Goal: Check status: Check status

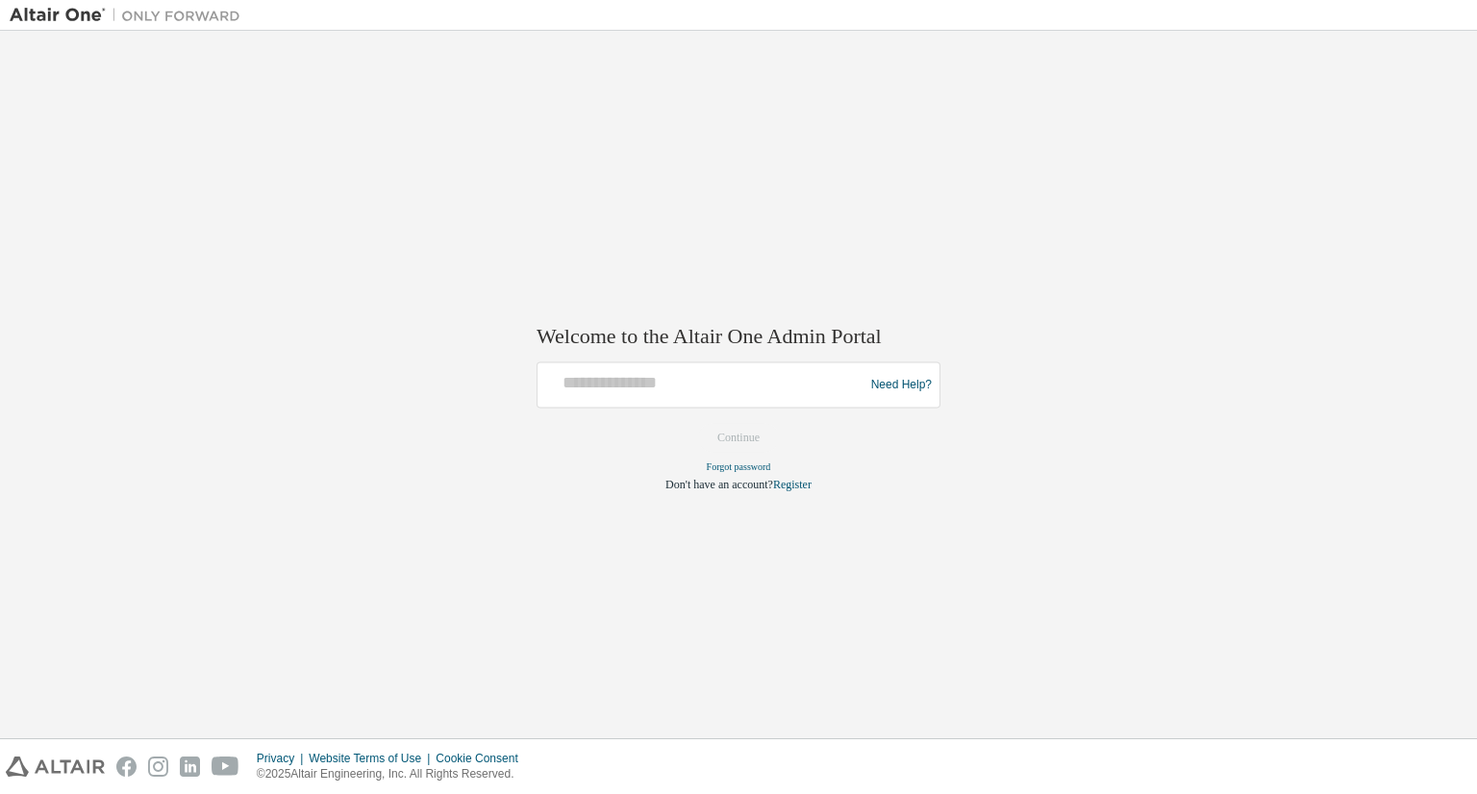
click at [577, 400] on div at bounding box center [703, 385] width 316 height 37
click at [591, 388] on input "text" at bounding box center [703, 381] width 316 height 28
type input "**********"
click at [735, 435] on button "Continue" at bounding box center [738, 438] width 83 height 29
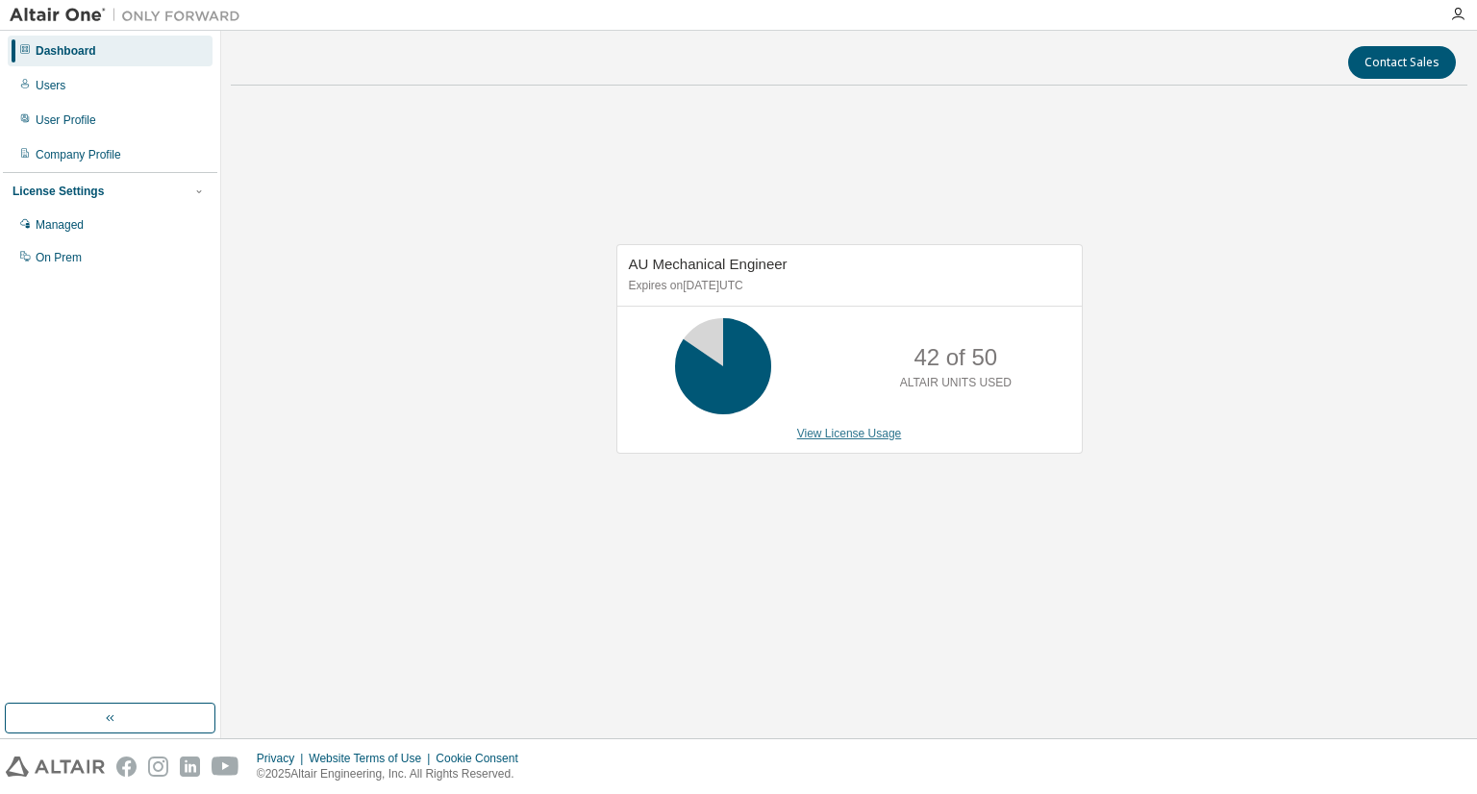
click at [853, 427] on link "View License Usage" at bounding box center [849, 433] width 105 height 13
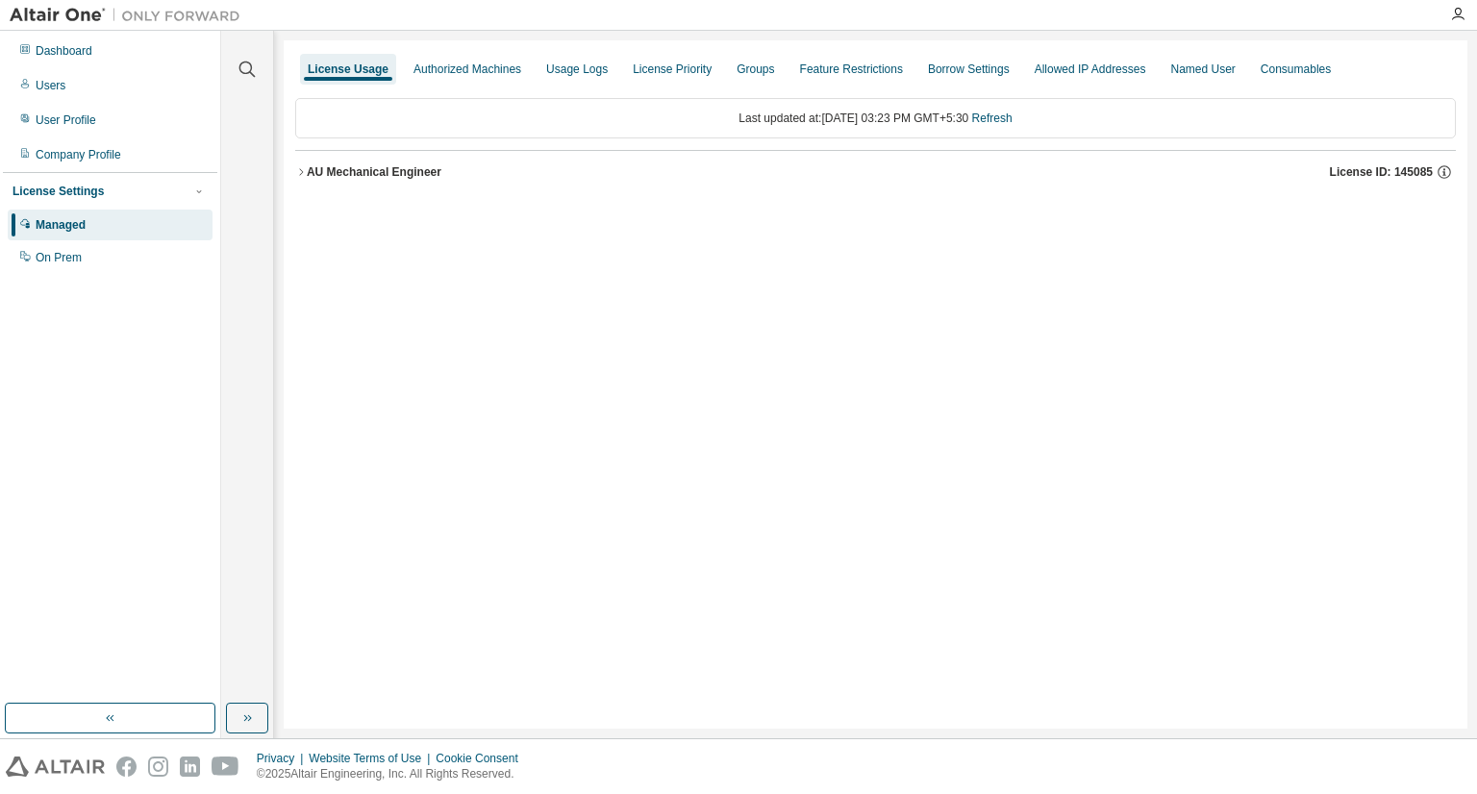
click at [300, 174] on icon "button" at bounding box center [301, 171] width 4 height 7
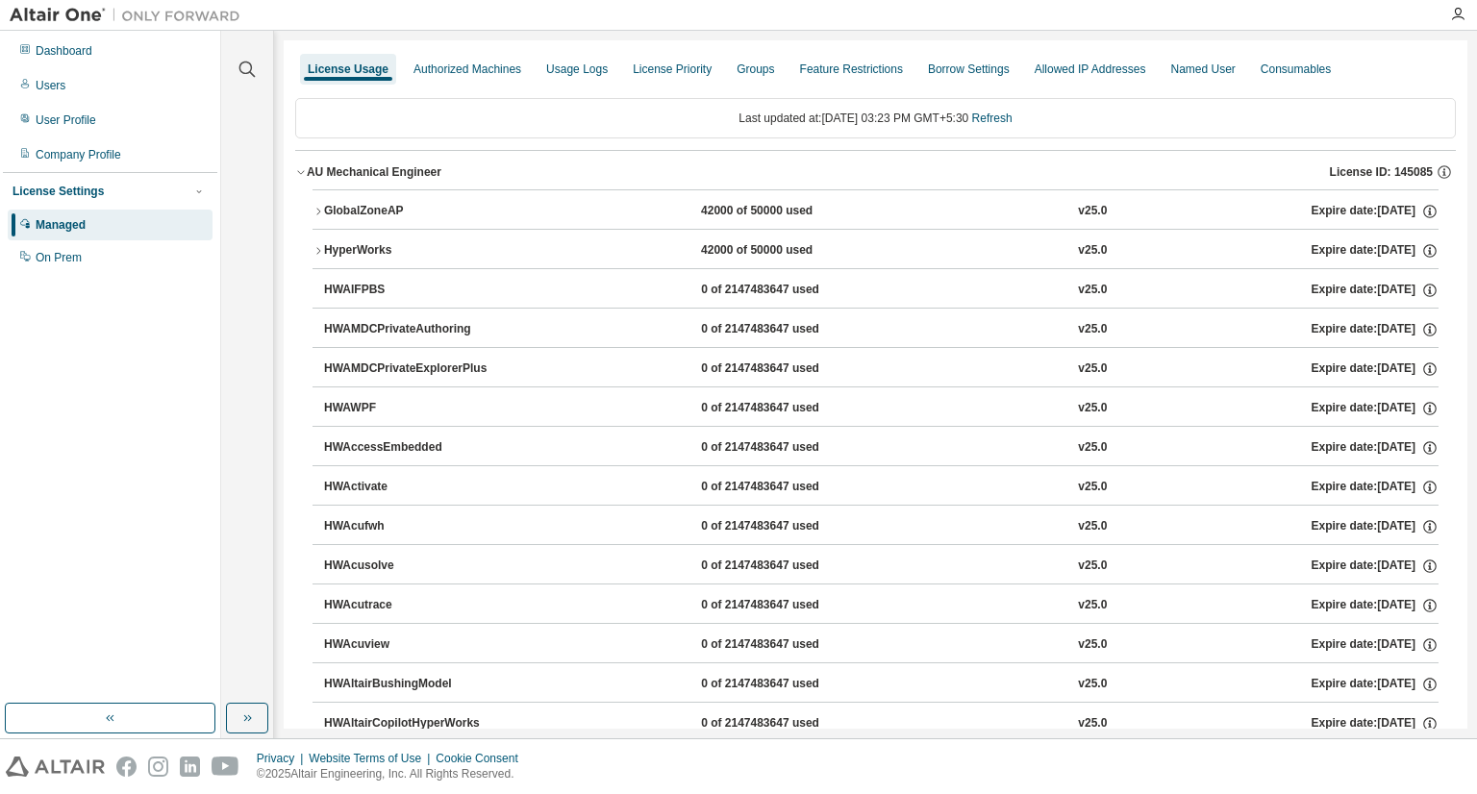
click at [313, 210] on icon "button" at bounding box center [318, 212] width 12 height 12
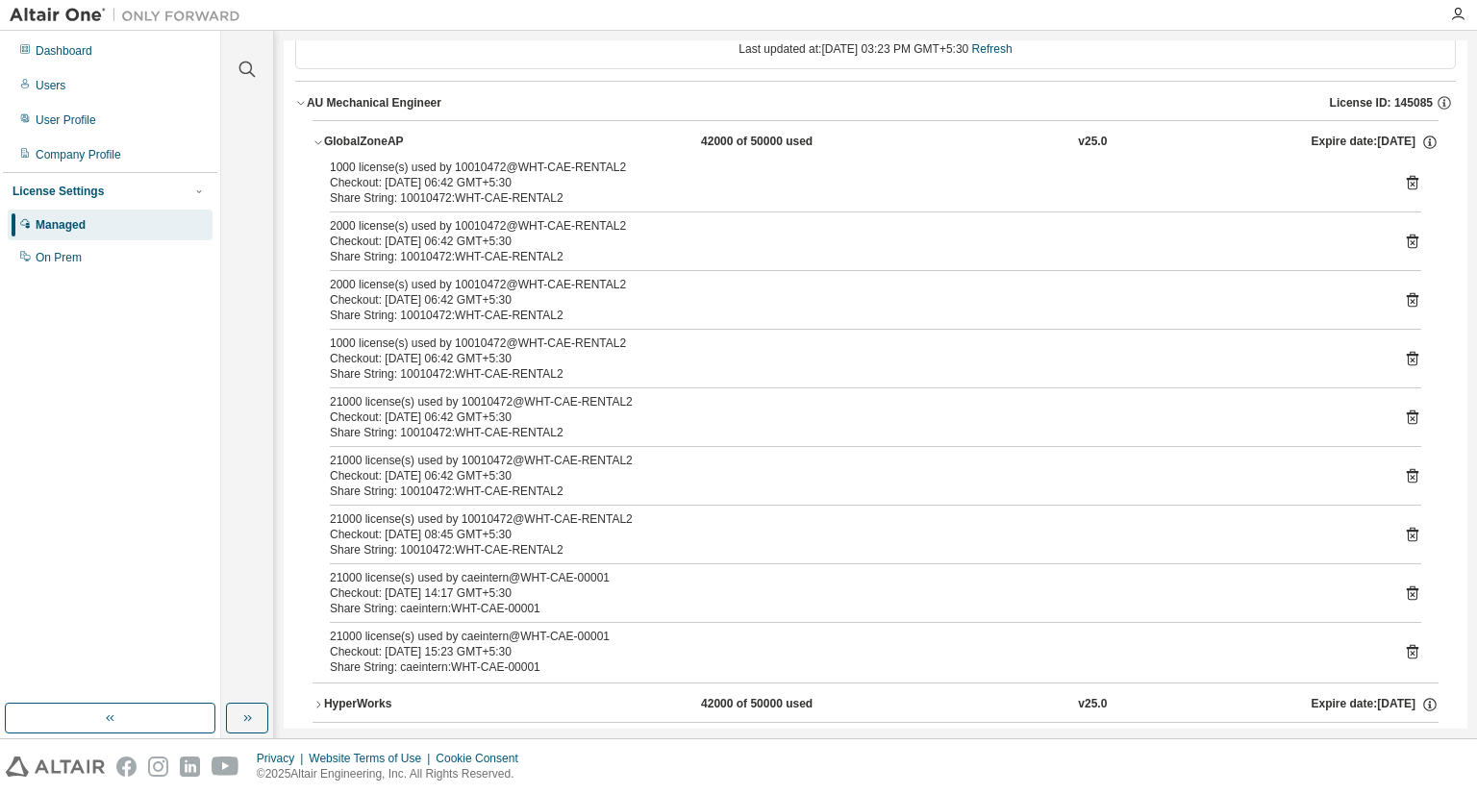
scroll to position [104, 0]
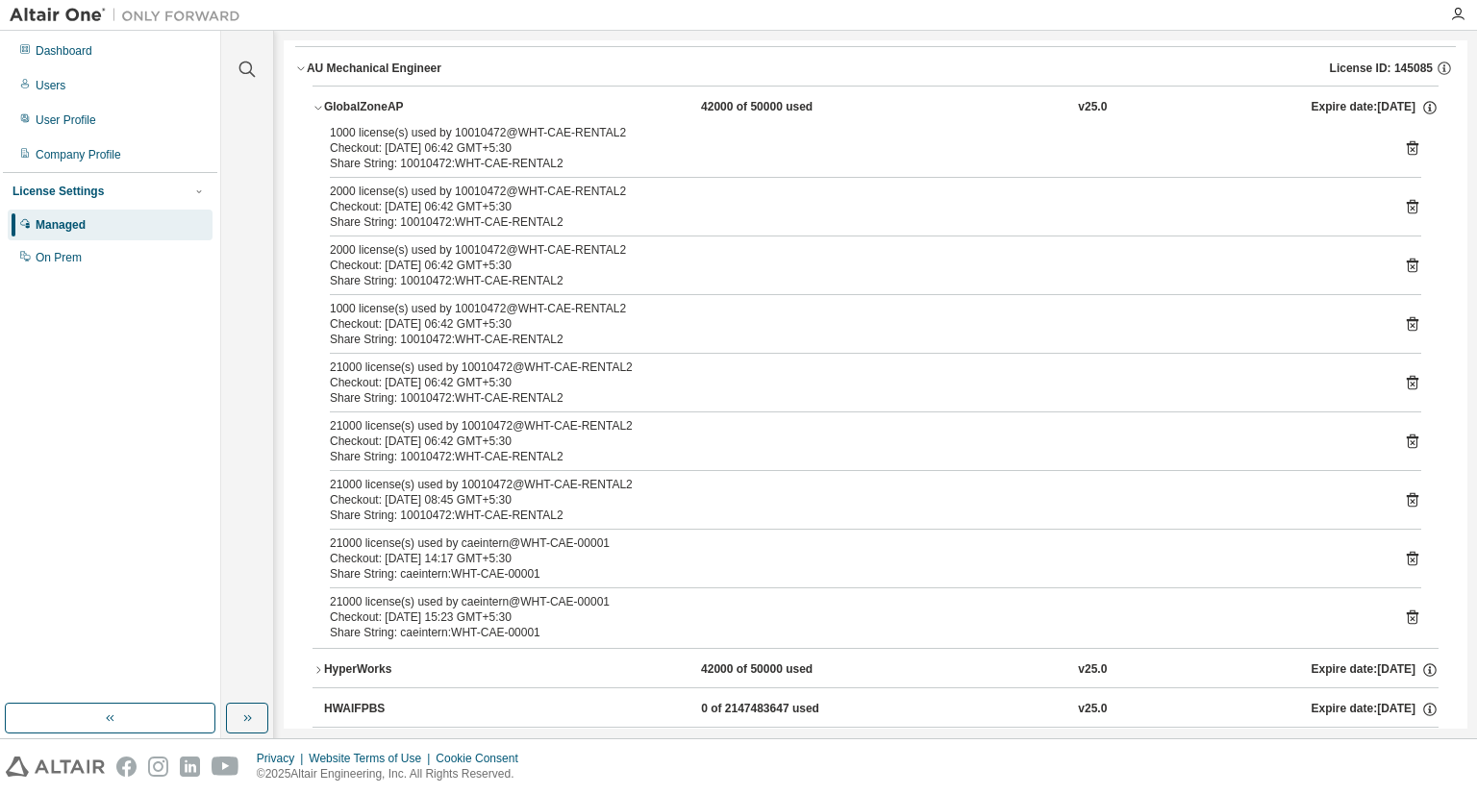
click at [320, 670] on icon "button" at bounding box center [318, 670] width 12 height 12
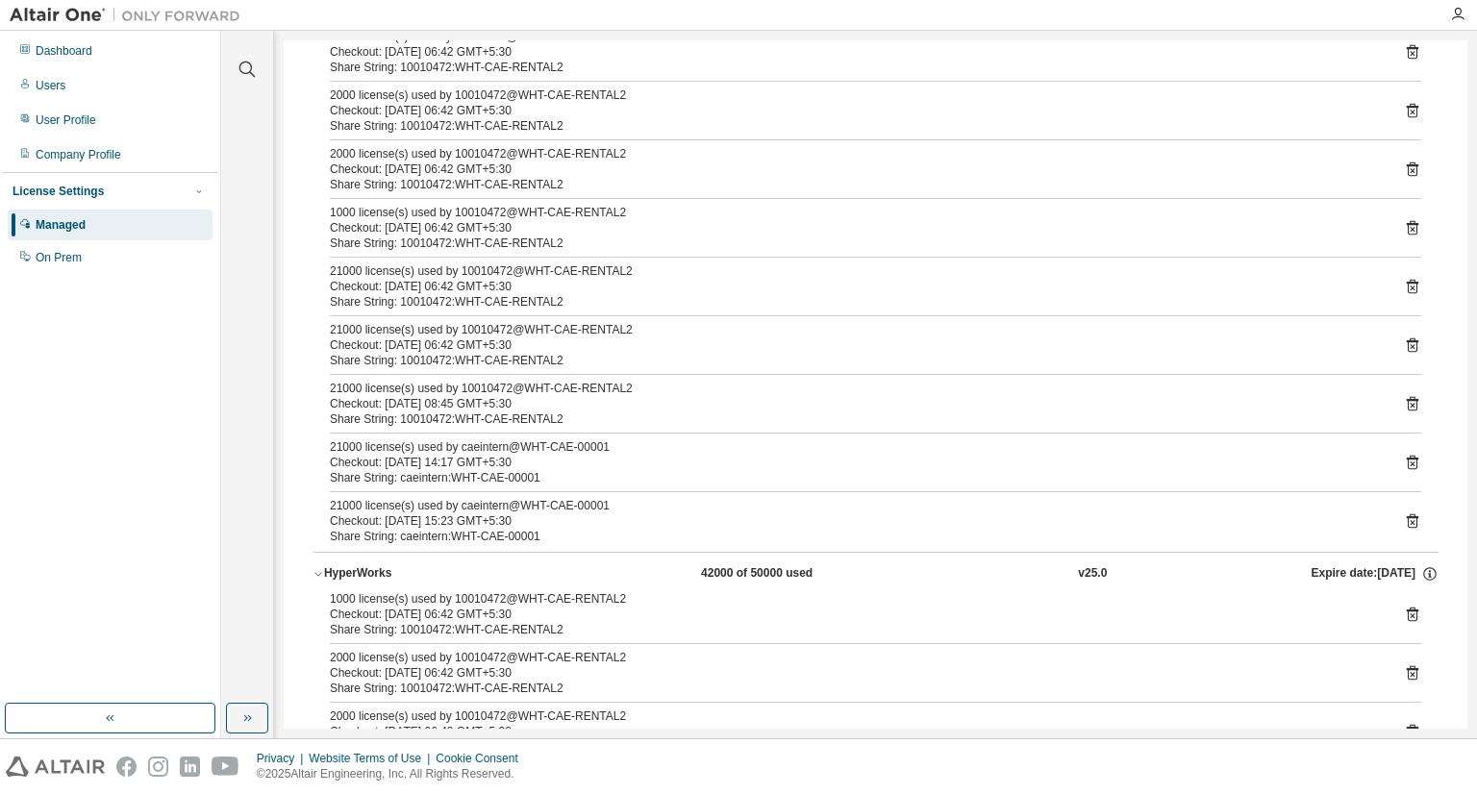
scroll to position [0, 0]
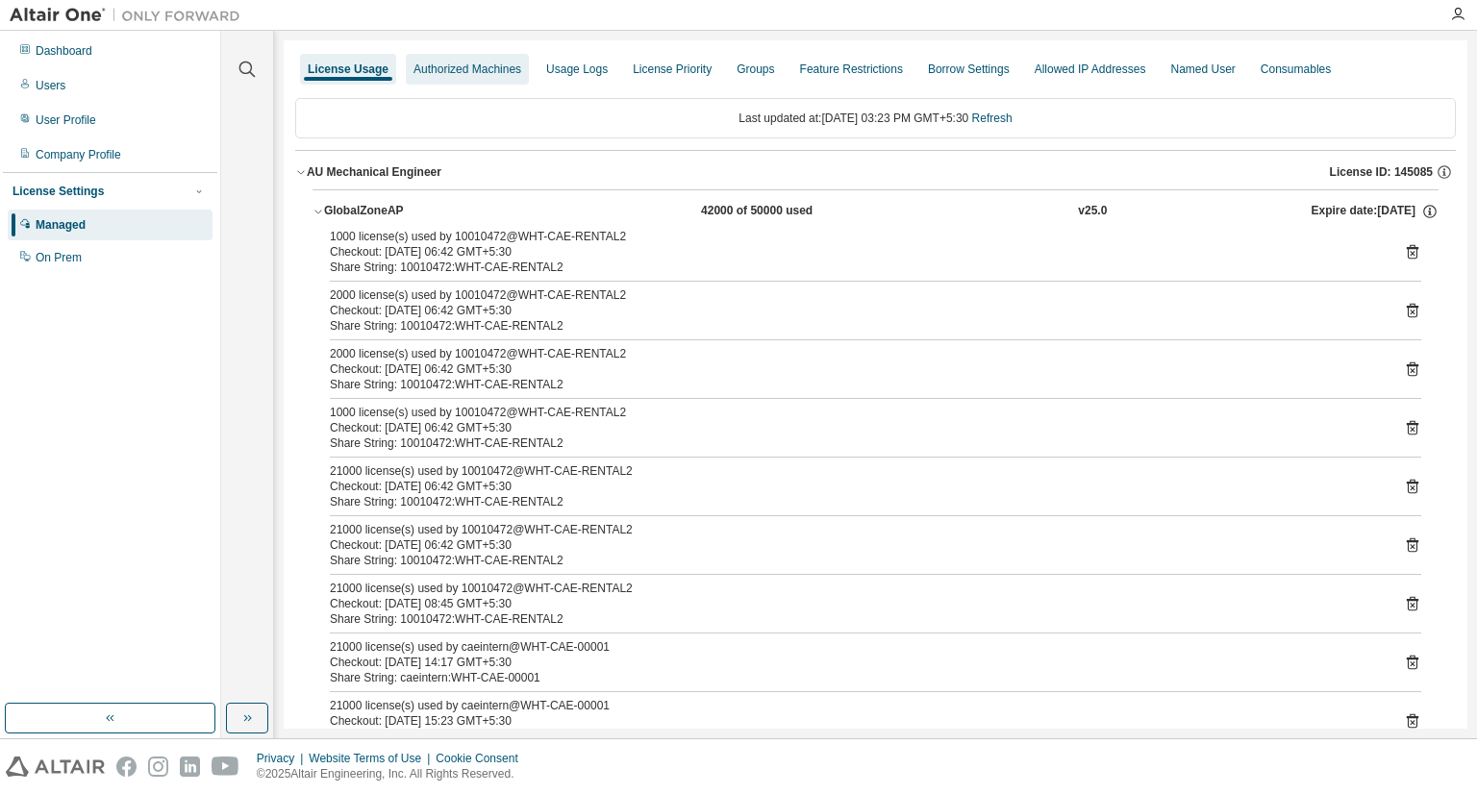
click at [465, 71] on div "Authorized Machines" at bounding box center [467, 69] width 108 height 15
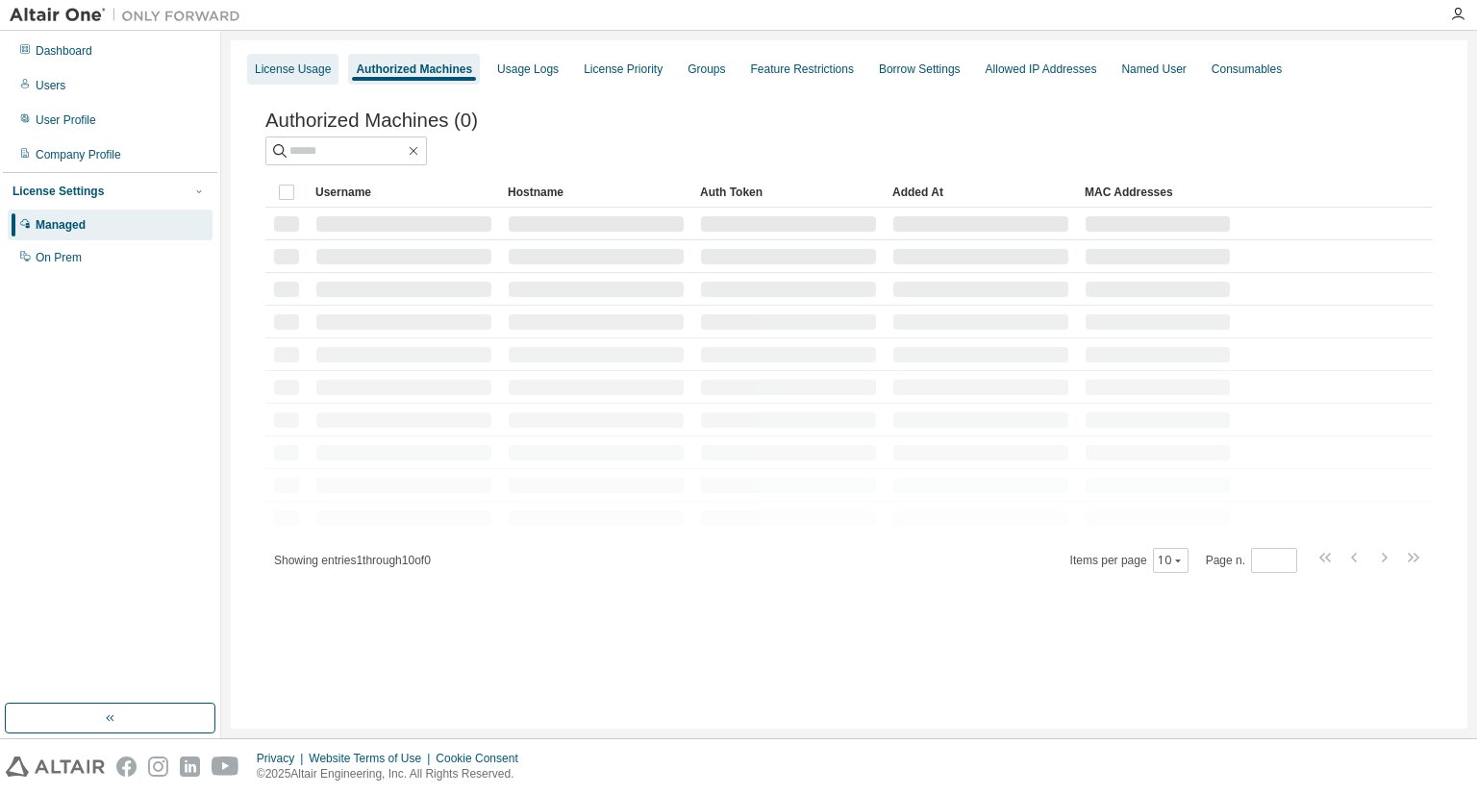
click at [288, 78] on div "License Usage" at bounding box center [292, 69] width 91 height 31
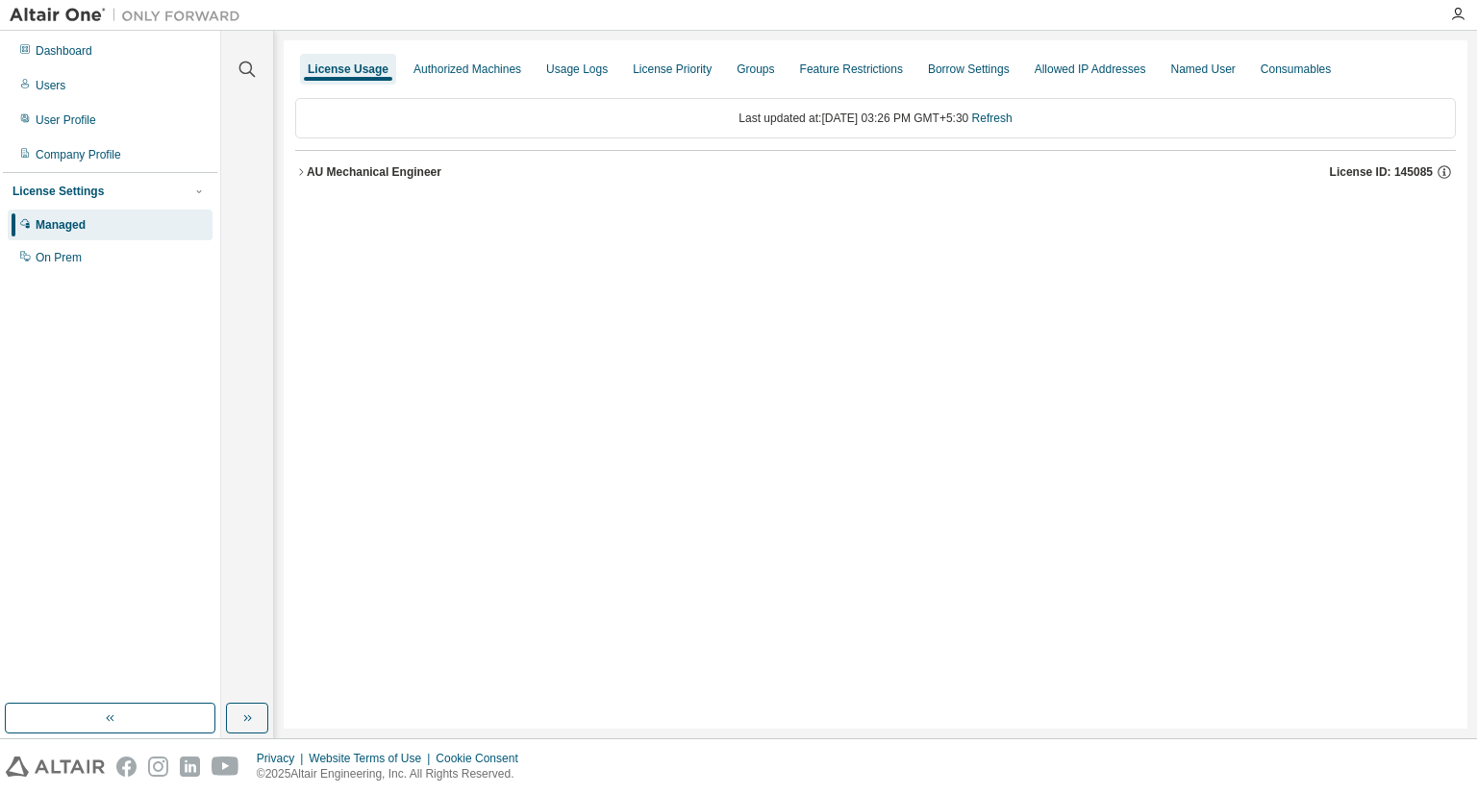
click at [72, 228] on div "Managed" at bounding box center [61, 224] width 50 height 15
